Goal: Transaction & Acquisition: Purchase product/service

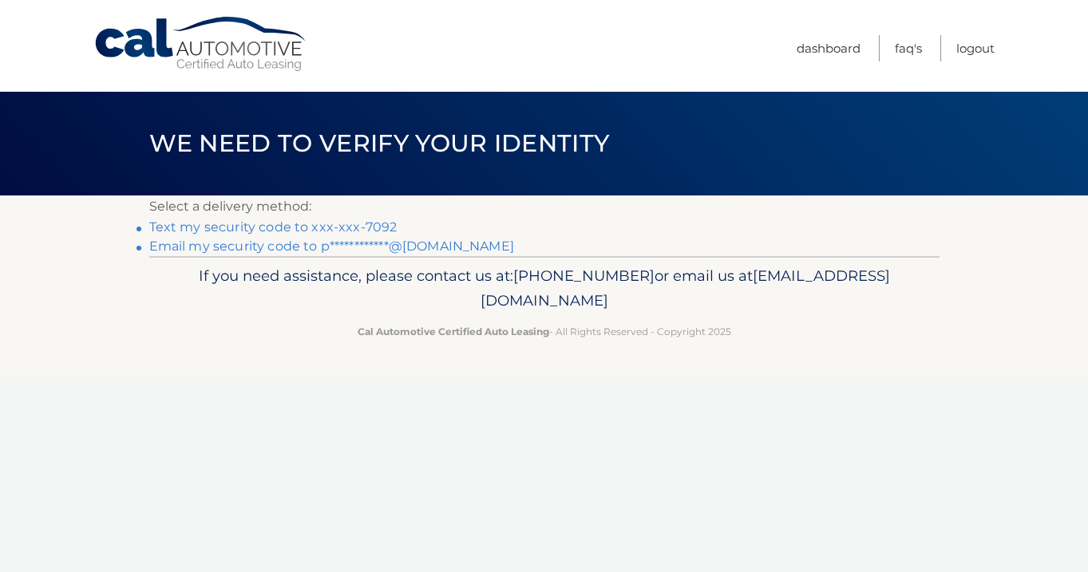
click at [361, 228] on link "Text my security code to xxx-xxx-7092" at bounding box center [273, 227] width 248 height 15
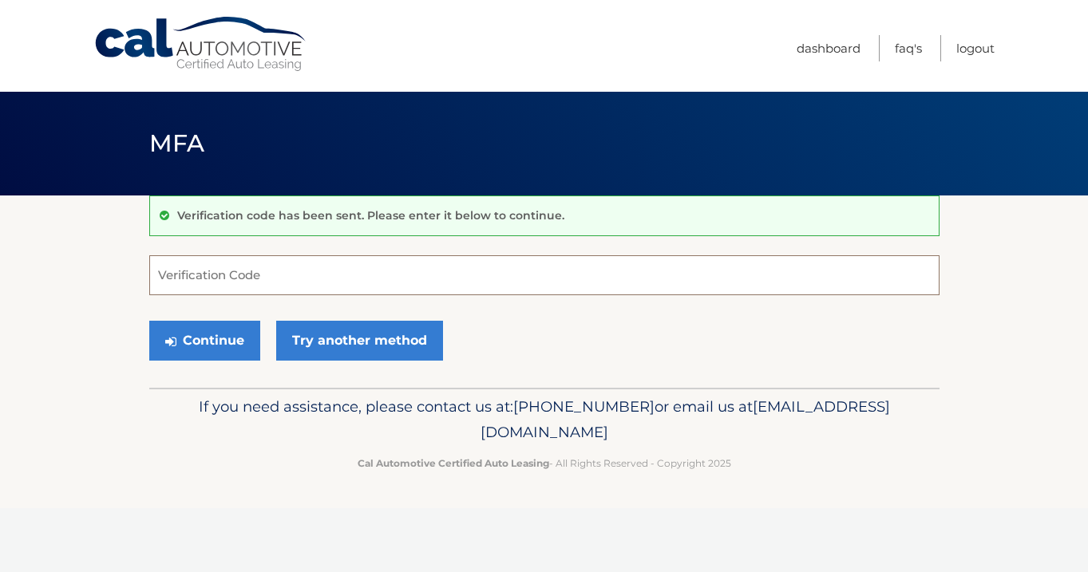
click at [329, 287] on input "Verification Code" at bounding box center [544, 275] width 790 height 40
type input "327136"
click at [233, 333] on button "Continue" at bounding box center [204, 341] width 111 height 40
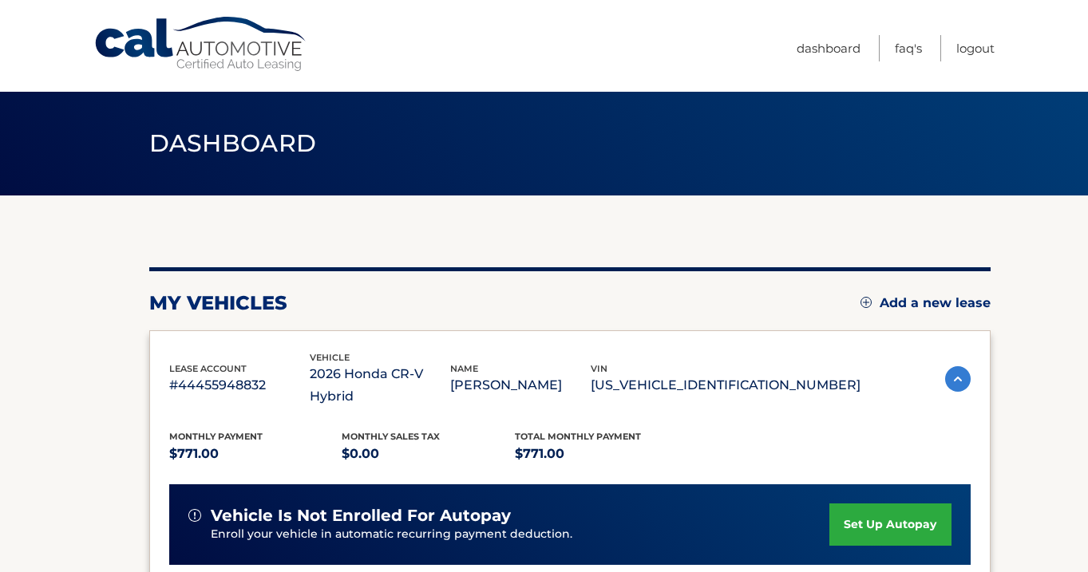
click at [1025, 274] on section "my vehicles Add a new lease lease account #44455948832 vehicle 2026 Honda CR-V …" at bounding box center [544, 532] width 1088 height 673
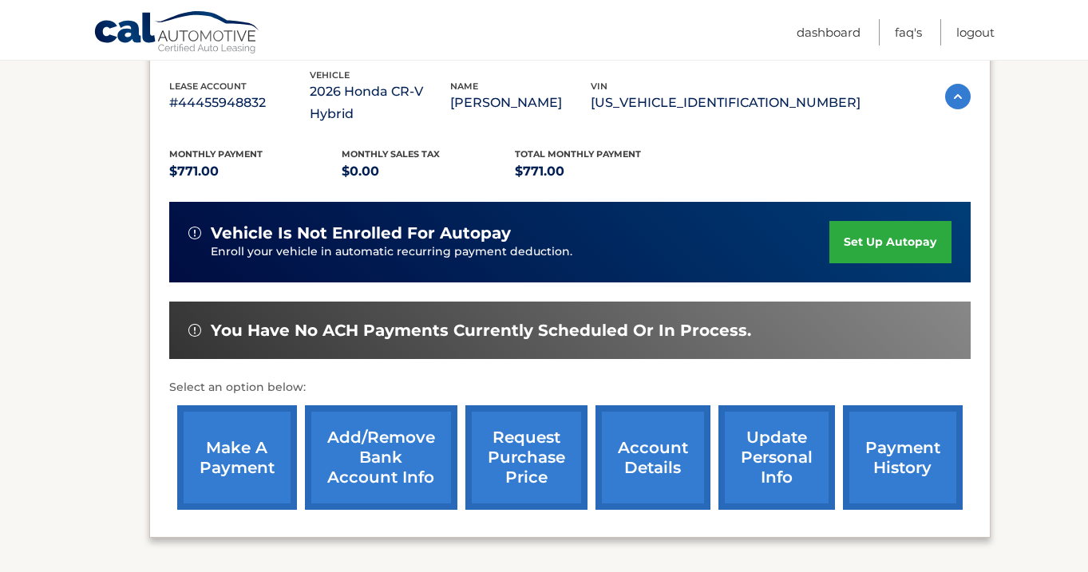
scroll to position [287, 0]
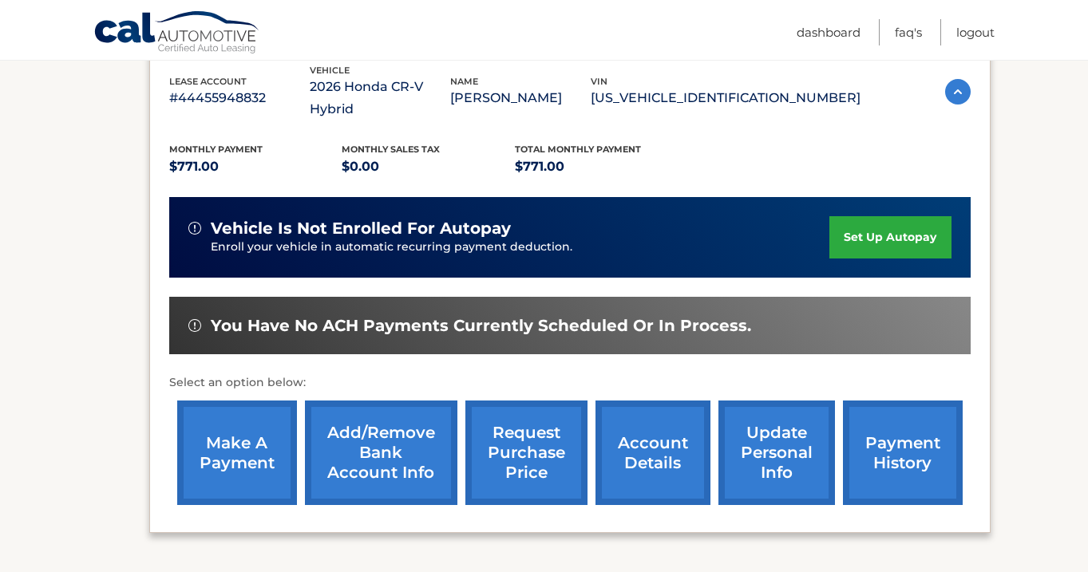
click at [232, 440] on link "make a payment" at bounding box center [237, 453] width 120 height 105
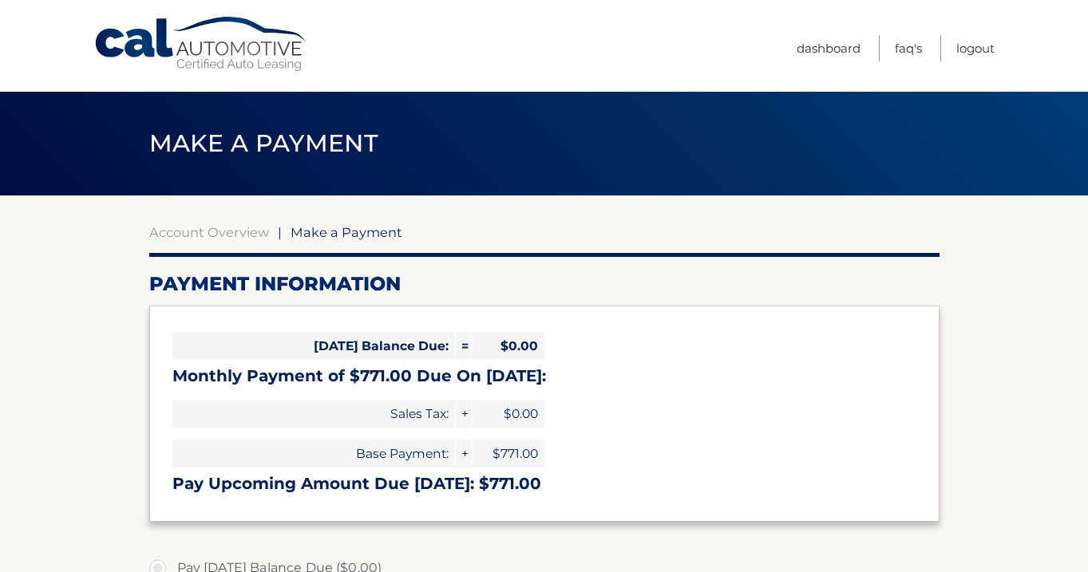
select select "Y2FhOGU1NTgtN2I2Mi00MDRmLWI3ZjYtMWZmN2FhMDEzM2Fj"
click at [900, 285] on h2 "Payment Information" at bounding box center [544, 284] width 790 height 24
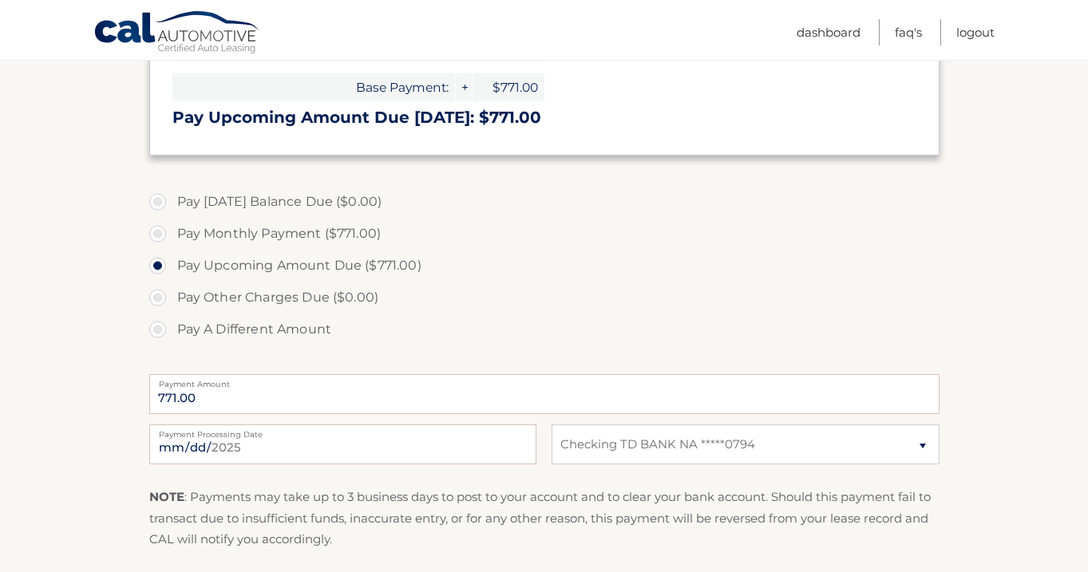
scroll to position [383, 0]
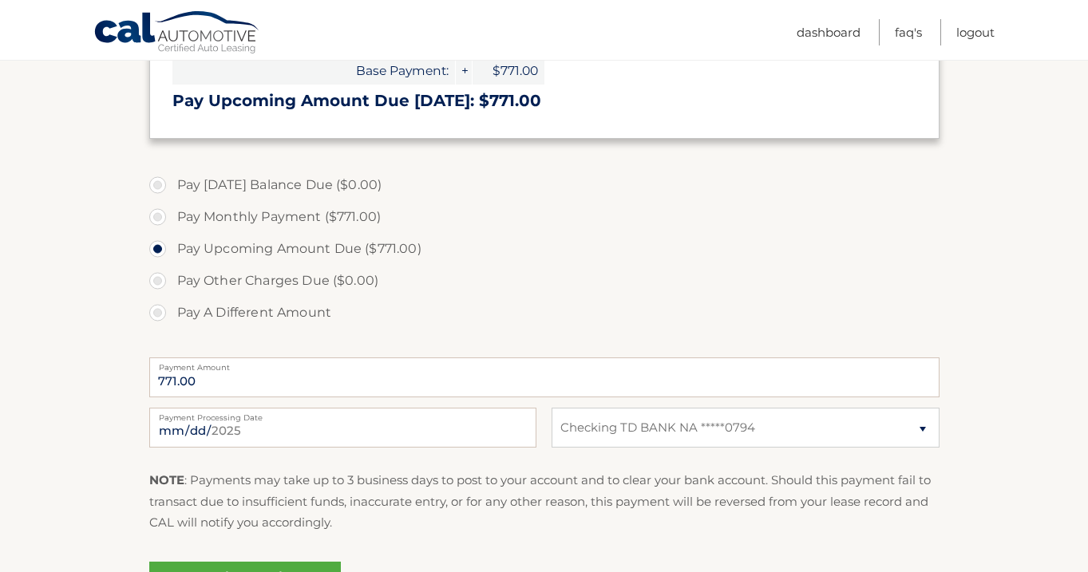
click at [161, 216] on label "Pay Monthly Payment ($771.00)" at bounding box center [544, 217] width 790 height 32
click at [161, 216] on input "Pay Monthly Payment ($771.00)" at bounding box center [164, 214] width 16 height 26
radio input "true"
click at [163, 251] on label "Pay Upcoming Amount Due ($771.00)" at bounding box center [544, 249] width 790 height 32
click at [163, 251] on input "Pay Upcoming Amount Due ($771.00)" at bounding box center [164, 246] width 16 height 26
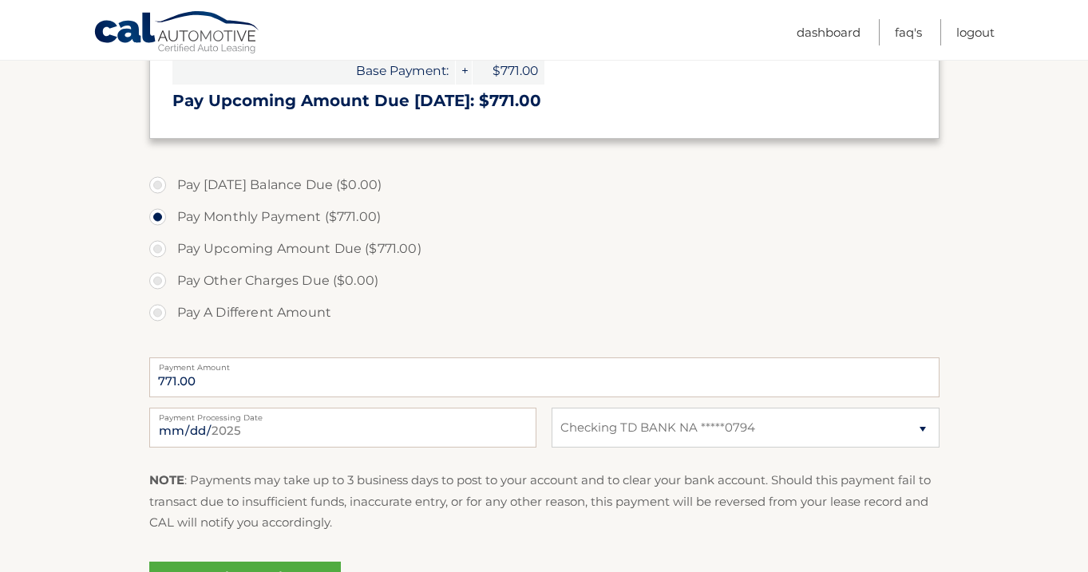
radio input "true"
click at [770, 250] on label "Pay Upcoming Amount Due ($771.00)" at bounding box center [544, 249] width 790 height 32
click at [172, 250] on input "Pay Upcoming Amount Due ($771.00)" at bounding box center [164, 246] width 16 height 26
click at [156, 297] on input "Pay A Different Amount" at bounding box center [164, 310] width 16 height 26
radio input "true"
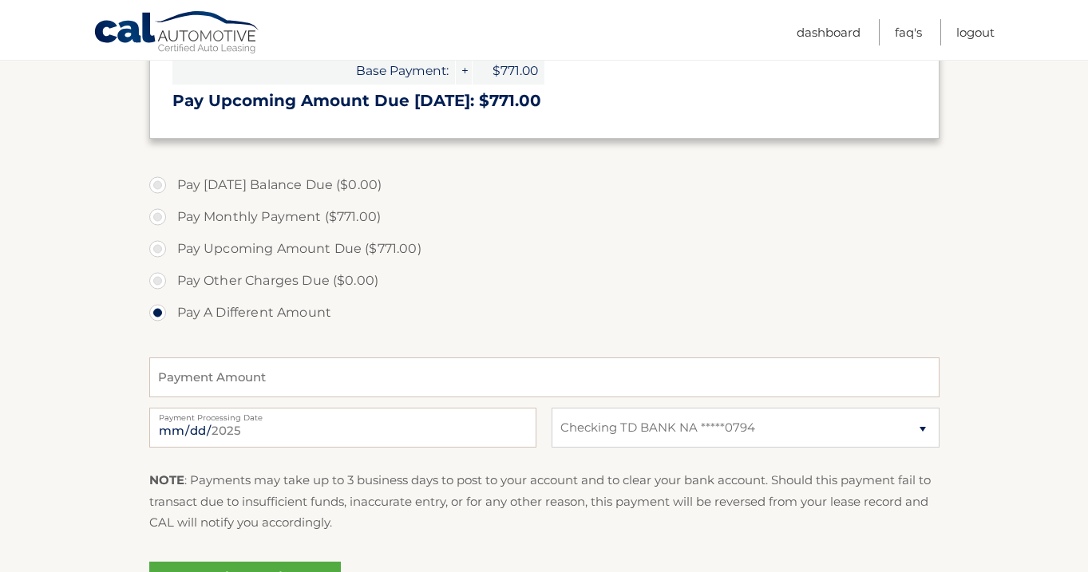
click at [158, 223] on label "Pay Monthly Payment ($771.00)" at bounding box center [544, 217] width 790 height 32
click at [158, 223] on input "Pay Monthly Payment ($771.00)" at bounding box center [164, 214] width 16 height 26
radio input "true"
type input "771.00"
click at [1031, 336] on section "Account Overview | Make a Payment Payment Information Today's Balance Due: = $0…" at bounding box center [544, 224] width 1088 height 824
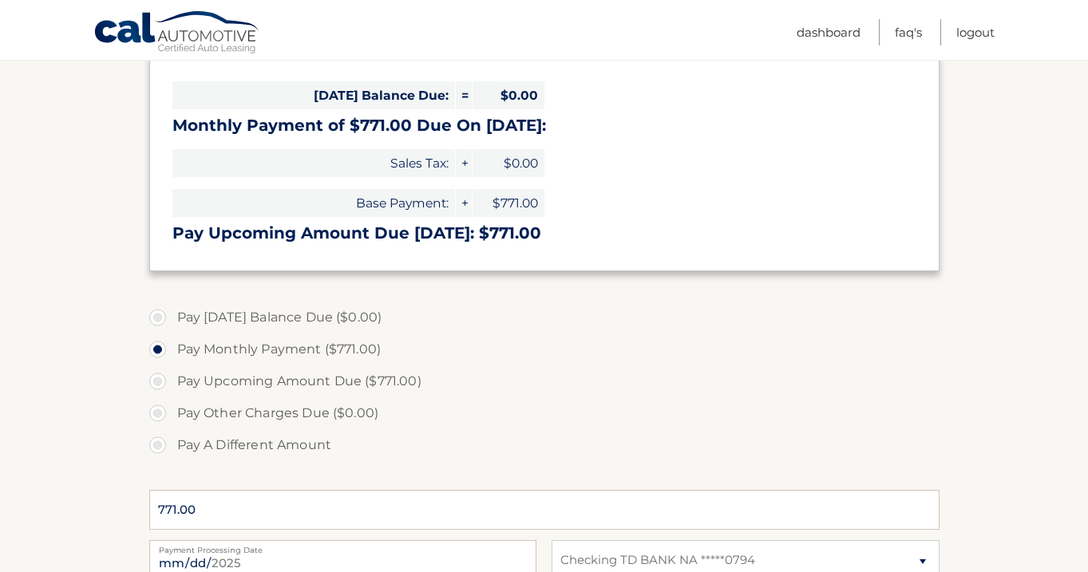
scroll to position [255, 0]
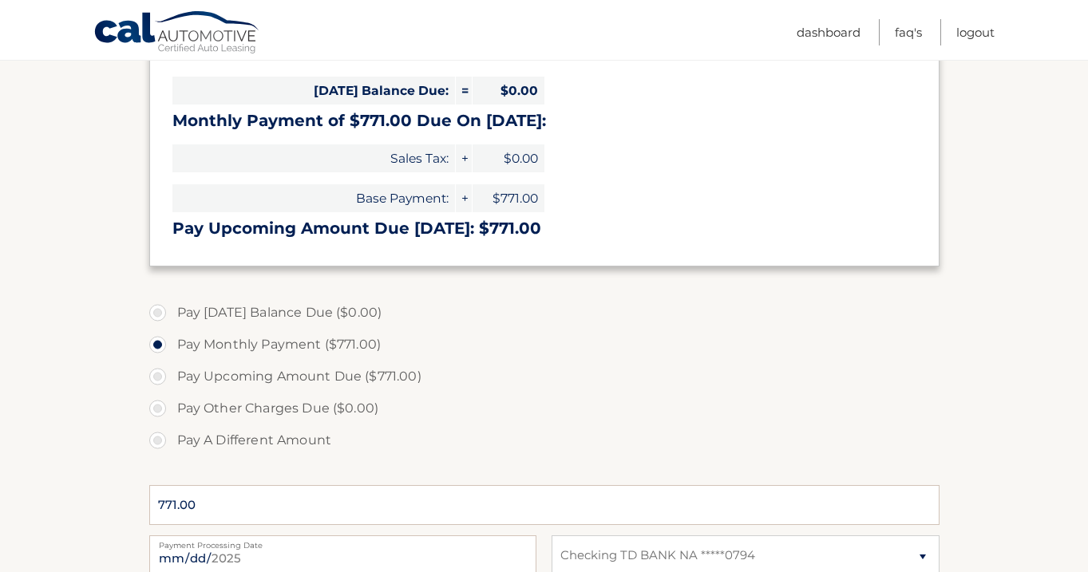
click at [162, 377] on label "Pay Upcoming Amount Due ($771.00)" at bounding box center [544, 377] width 790 height 32
click at [162, 377] on input "Pay Upcoming Amount Due ($771.00)" at bounding box center [164, 374] width 16 height 26
radio input "true"
click at [965, 396] on section "Account Overview | Make a Payment Payment Information Today's Balance Due: = $0…" at bounding box center [544, 352] width 1088 height 824
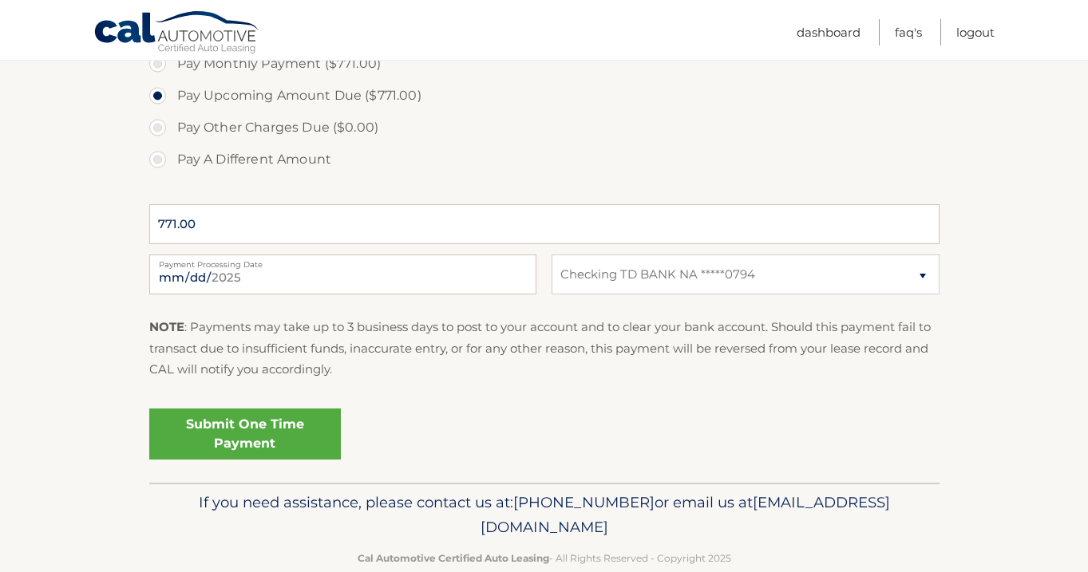
scroll to position [543, 0]
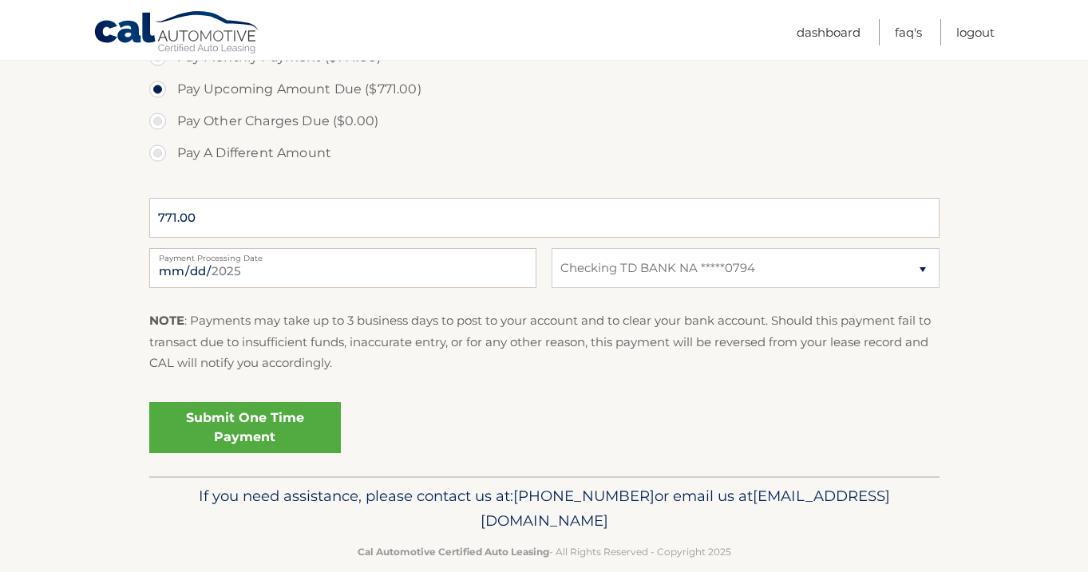
click at [220, 423] on link "Submit One Time Payment" at bounding box center [245, 427] width 192 height 51
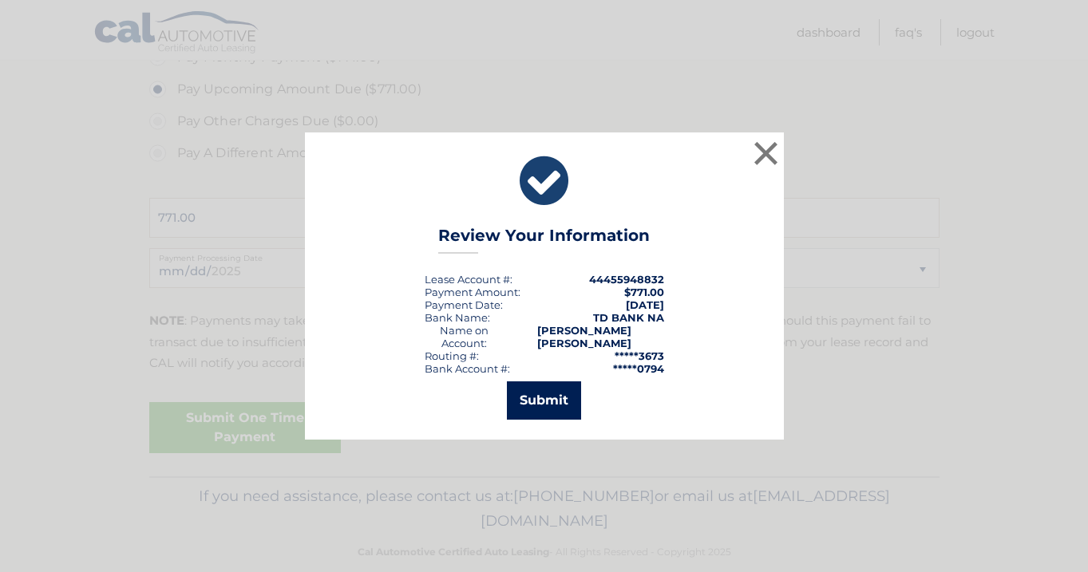
click at [546, 404] on button "Submit" at bounding box center [544, 401] width 74 height 38
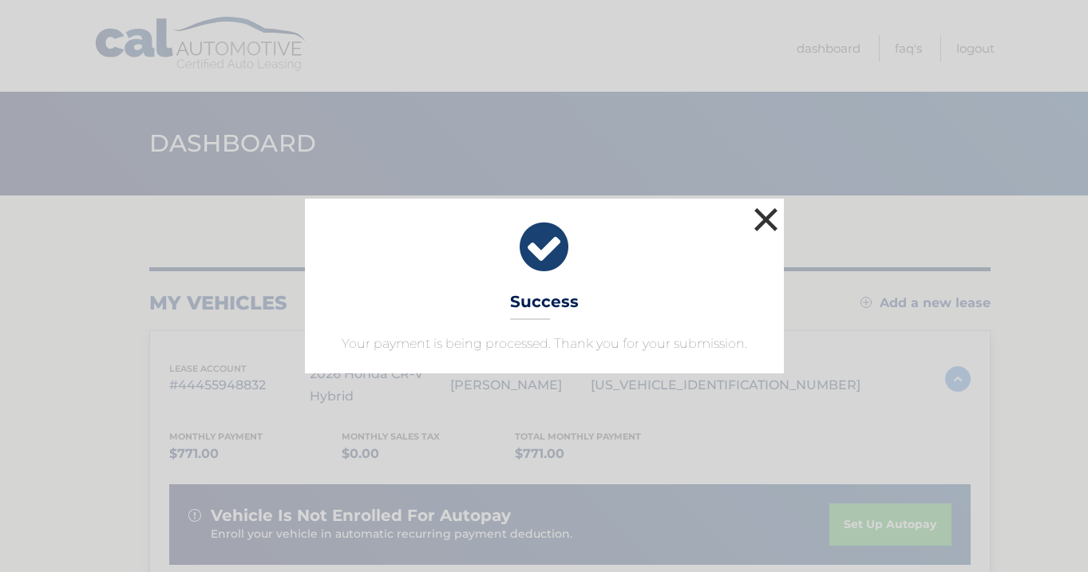
click at [762, 228] on button "×" at bounding box center [766, 220] width 32 height 32
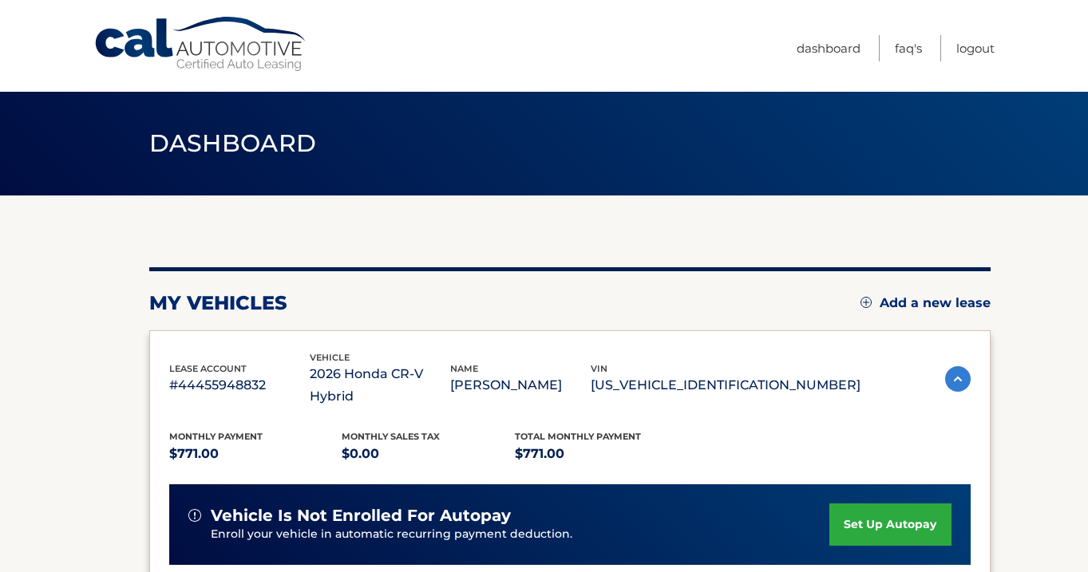
click at [1011, 327] on section "my vehicles Add a new lease lease account #44455948832 vehicle 2026 Honda CR-V …" at bounding box center [544, 547] width 1088 height 703
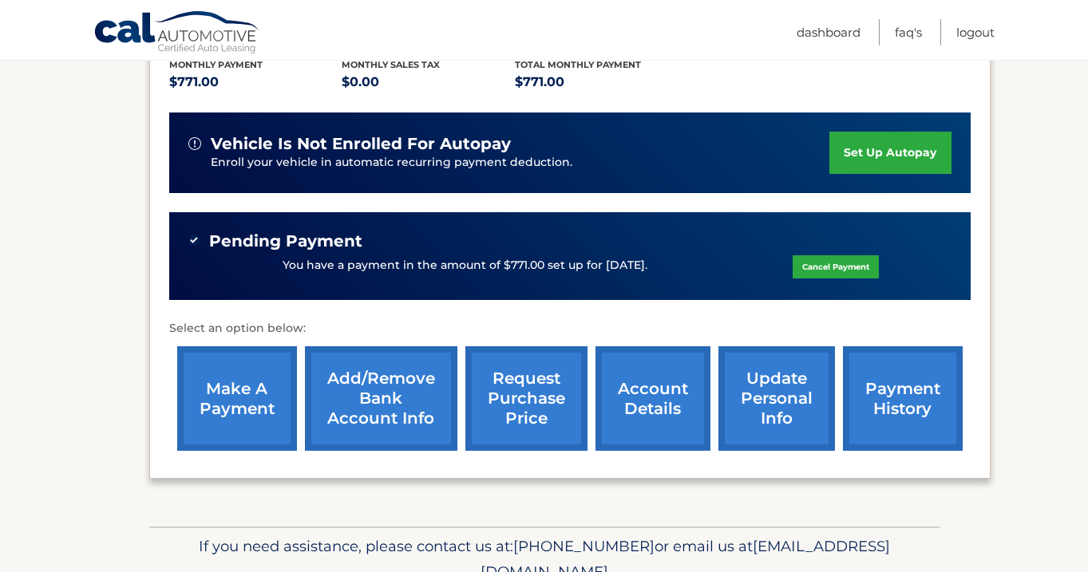
scroll to position [415, 0]
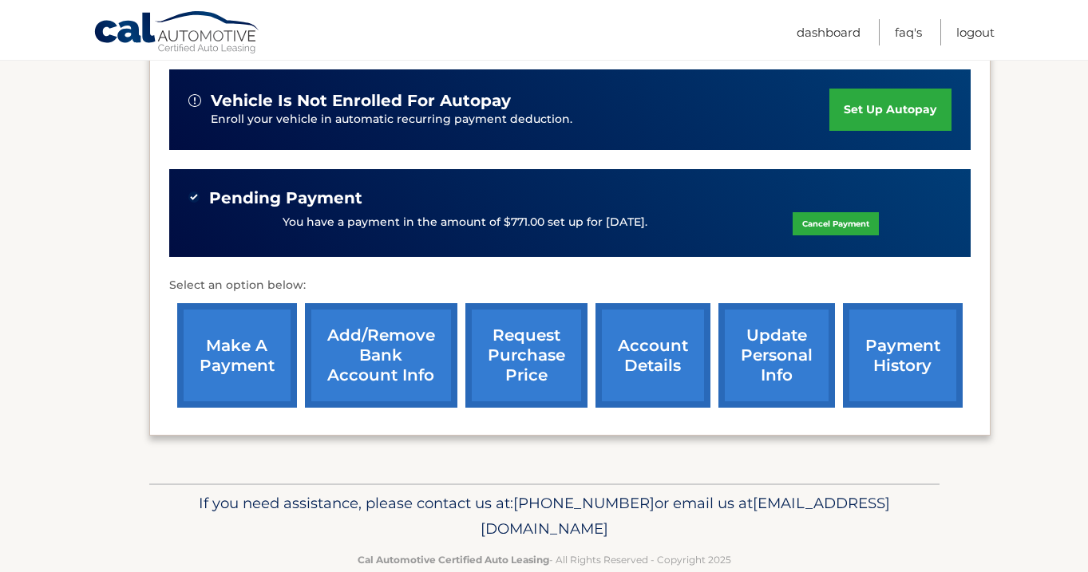
click at [901, 310] on link "payment history" at bounding box center [903, 355] width 120 height 105
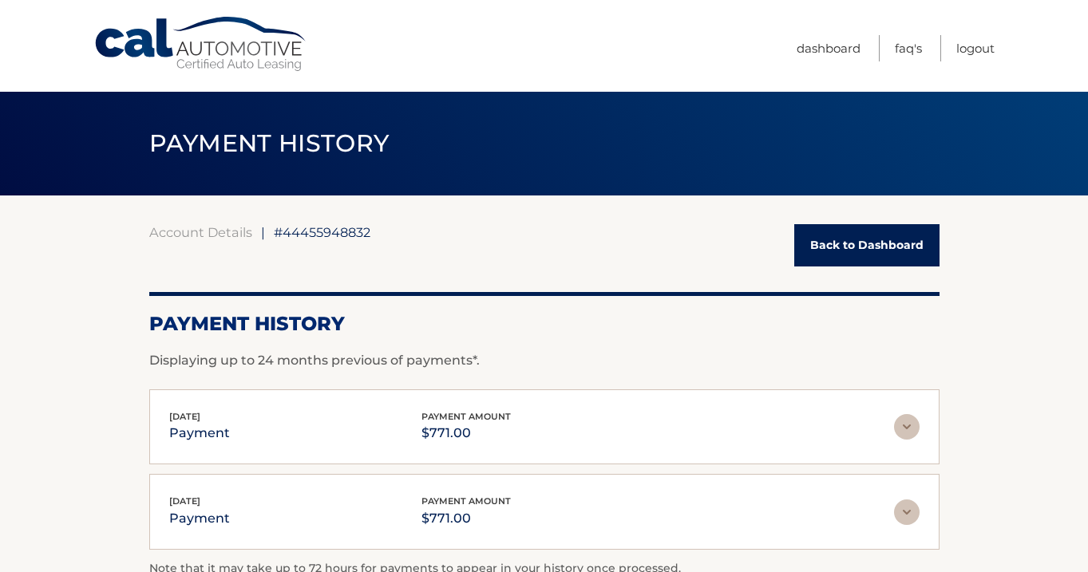
click at [960, 333] on section "Account Details | #44455948832 Back to Dashboard Payment History Displaying up …" at bounding box center [544, 413] width 1088 height 434
click at [999, 338] on section "Account Details | #44455948832 Back to Dashboard Payment History Displaying up …" at bounding box center [544, 413] width 1088 height 434
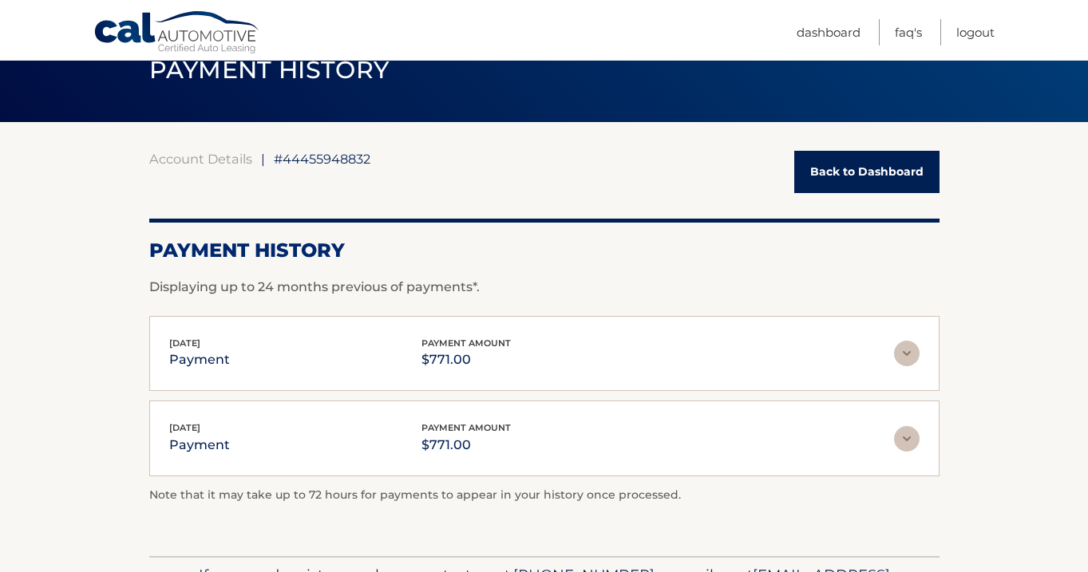
scroll to position [49, 0]
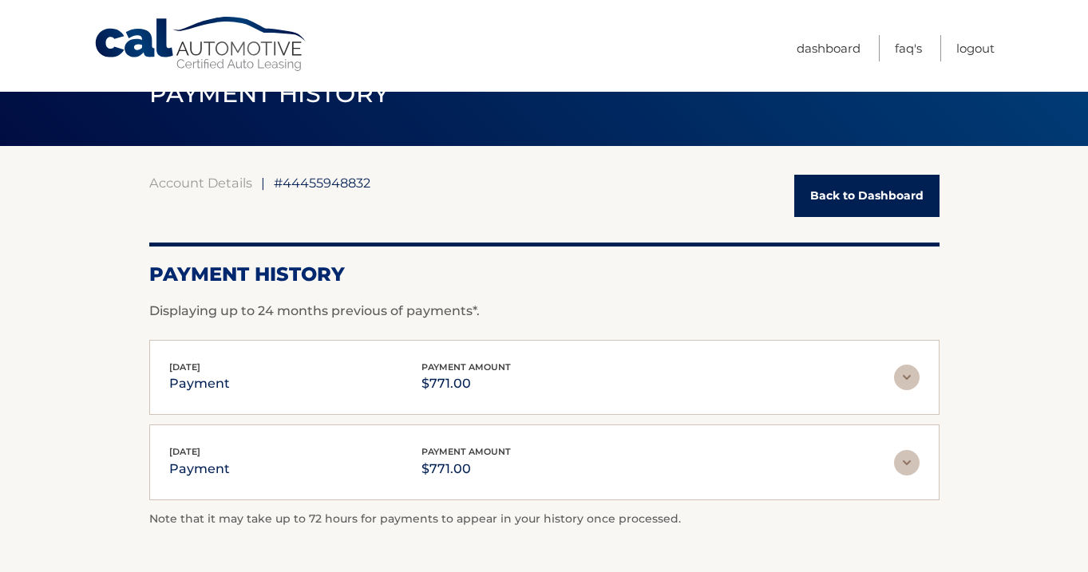
click at [897, 207] on link "Back to Dashboard" at bounding box center [866, 196] width 145 height 42
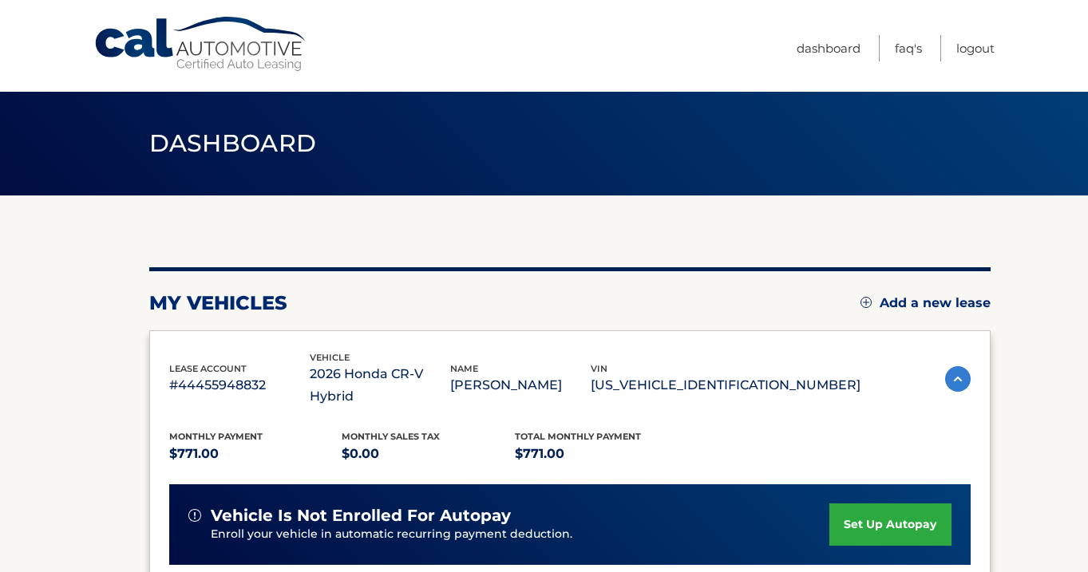
click at [1037, 328] on section "my vehicles Add a new lease lease account #44455948832 vehicle 2026 Honda CR-V …" at bounding box center [544, 547] width 1088 height 703
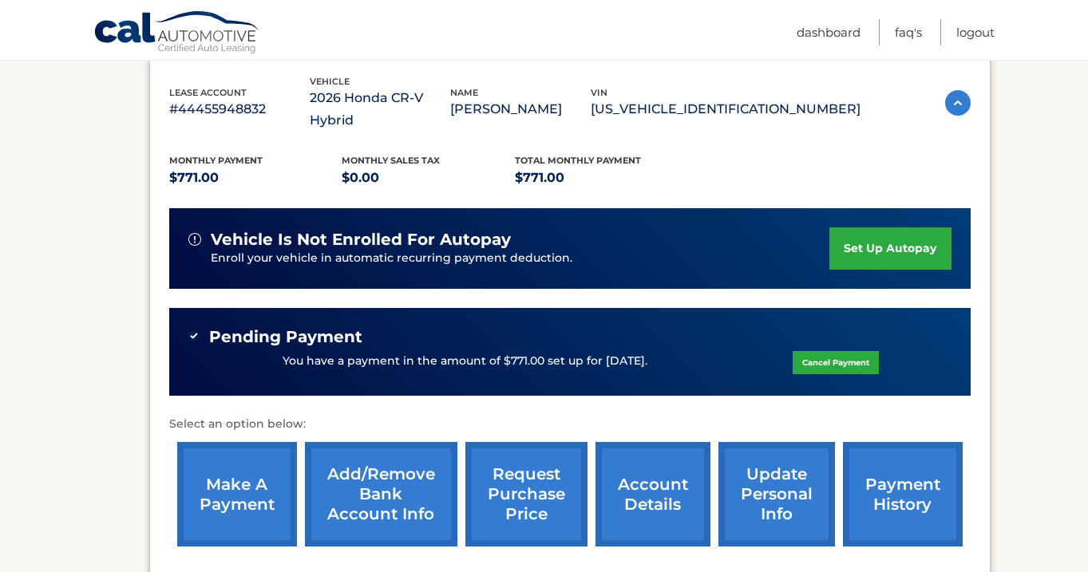
scroll to position [287, 0]
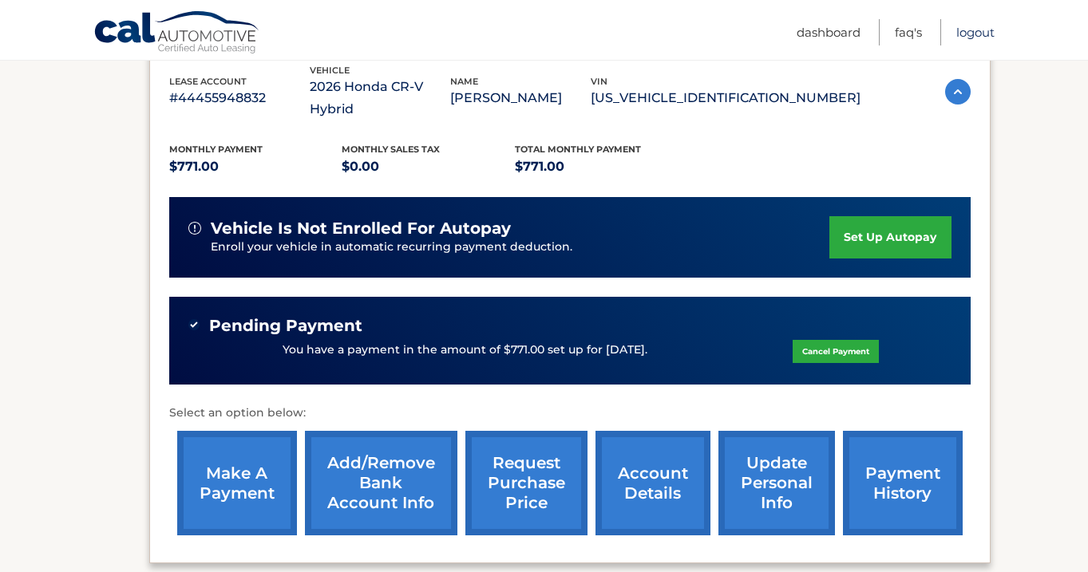
click at [980, 36] on link "Logout" at bounding box center [975, 32] width 38 height 26
